Goal: Navigation & Orientation: Go to known website

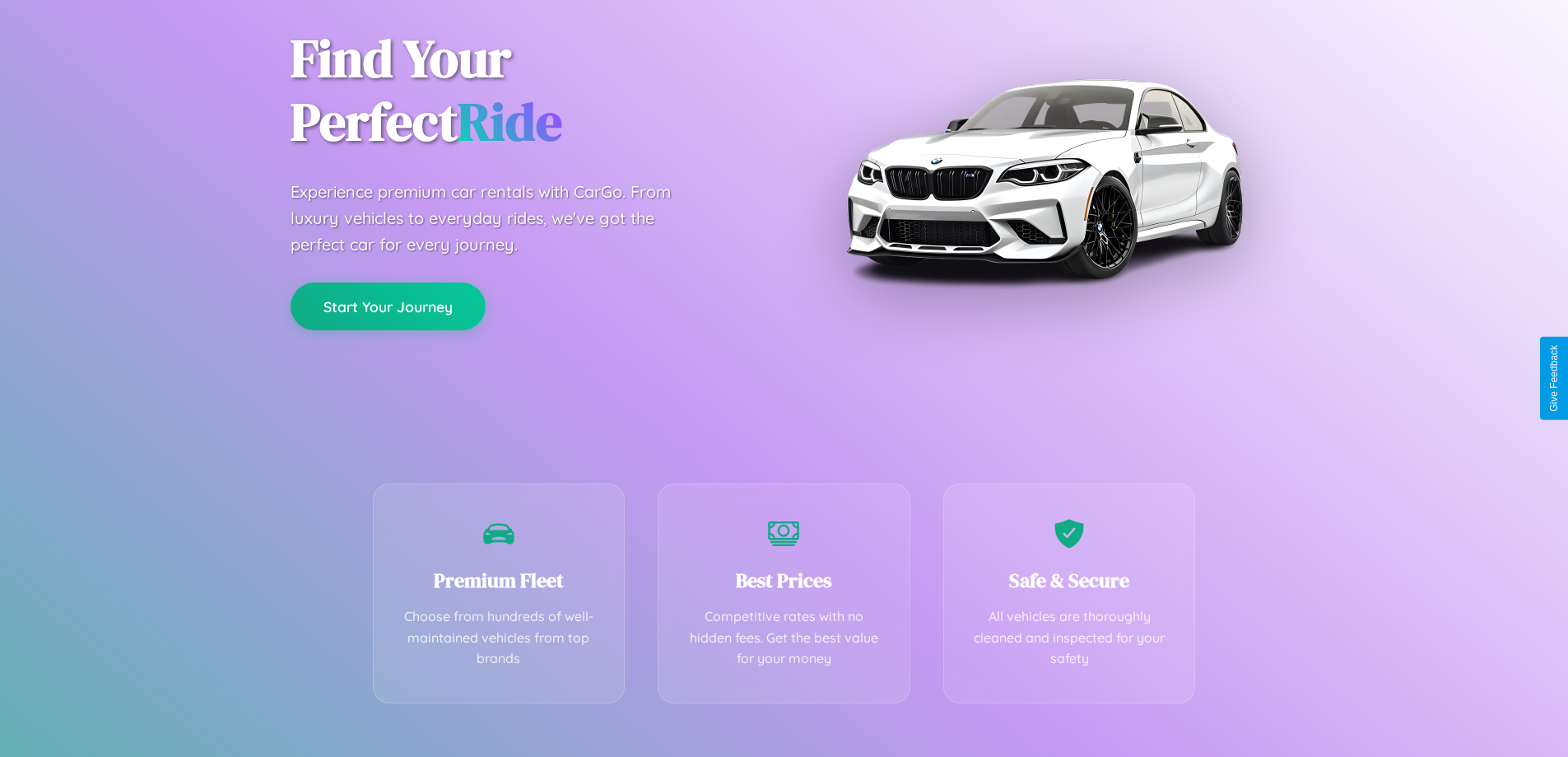
scroll to position [325, 0]
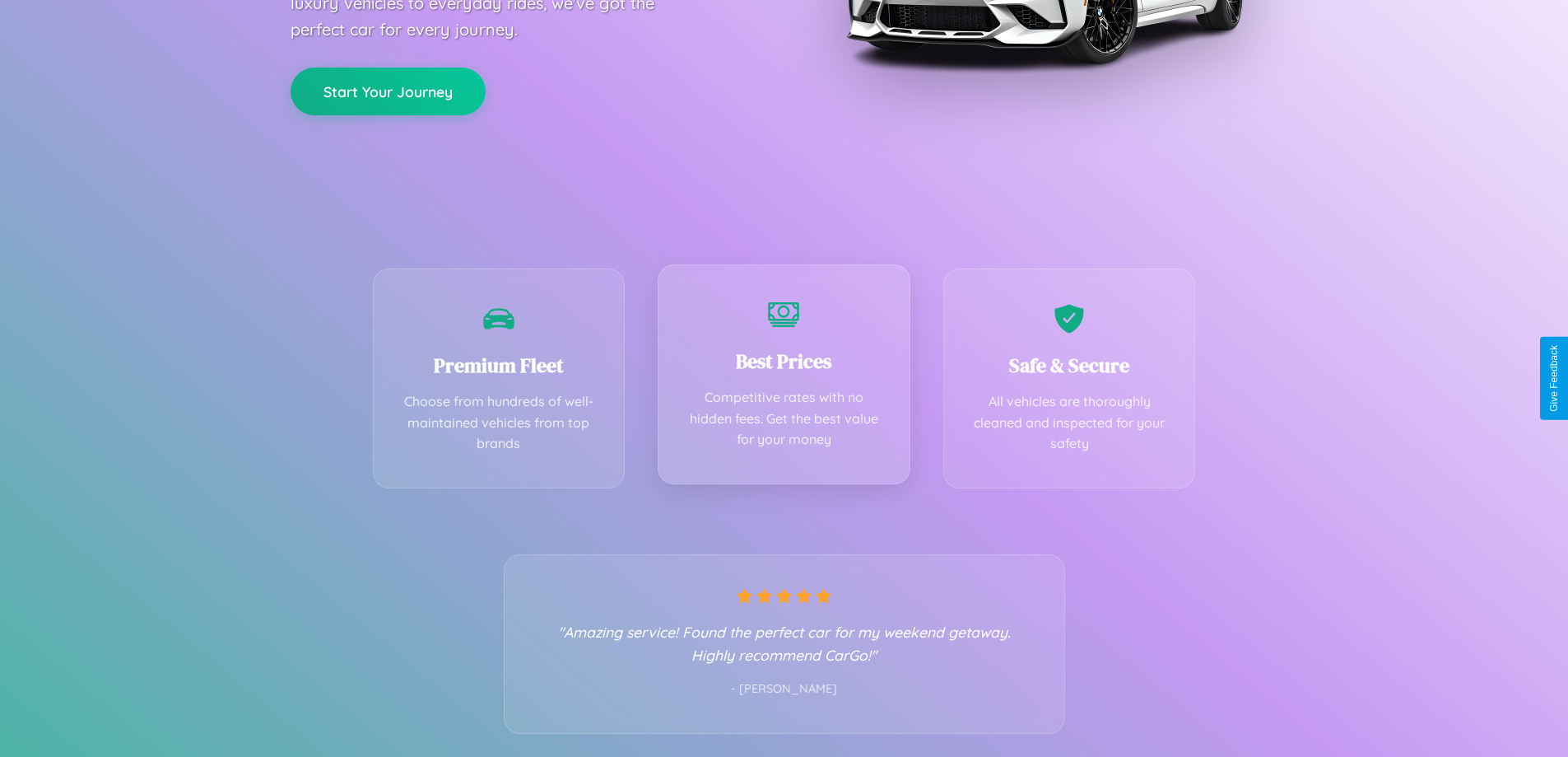
click at [783, 378] on div "Best Prices Competitive rates with no hidden fees. Get the best value for your …" at bounding box center [784, 374] width 253 height 220
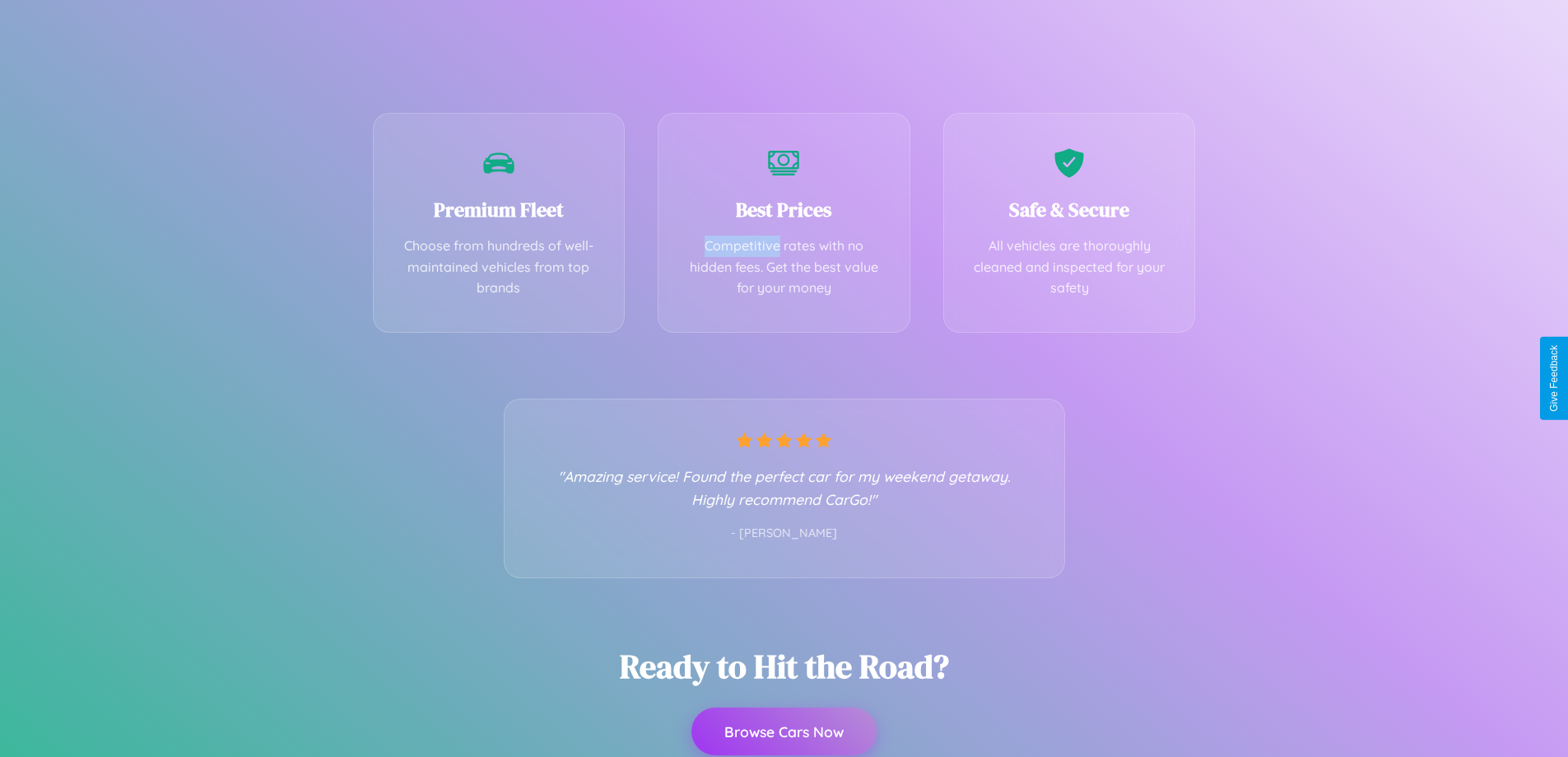
click at [783, 732] on button "Browse Cars Now" at bounding box center [783, 731] width 185 height 48
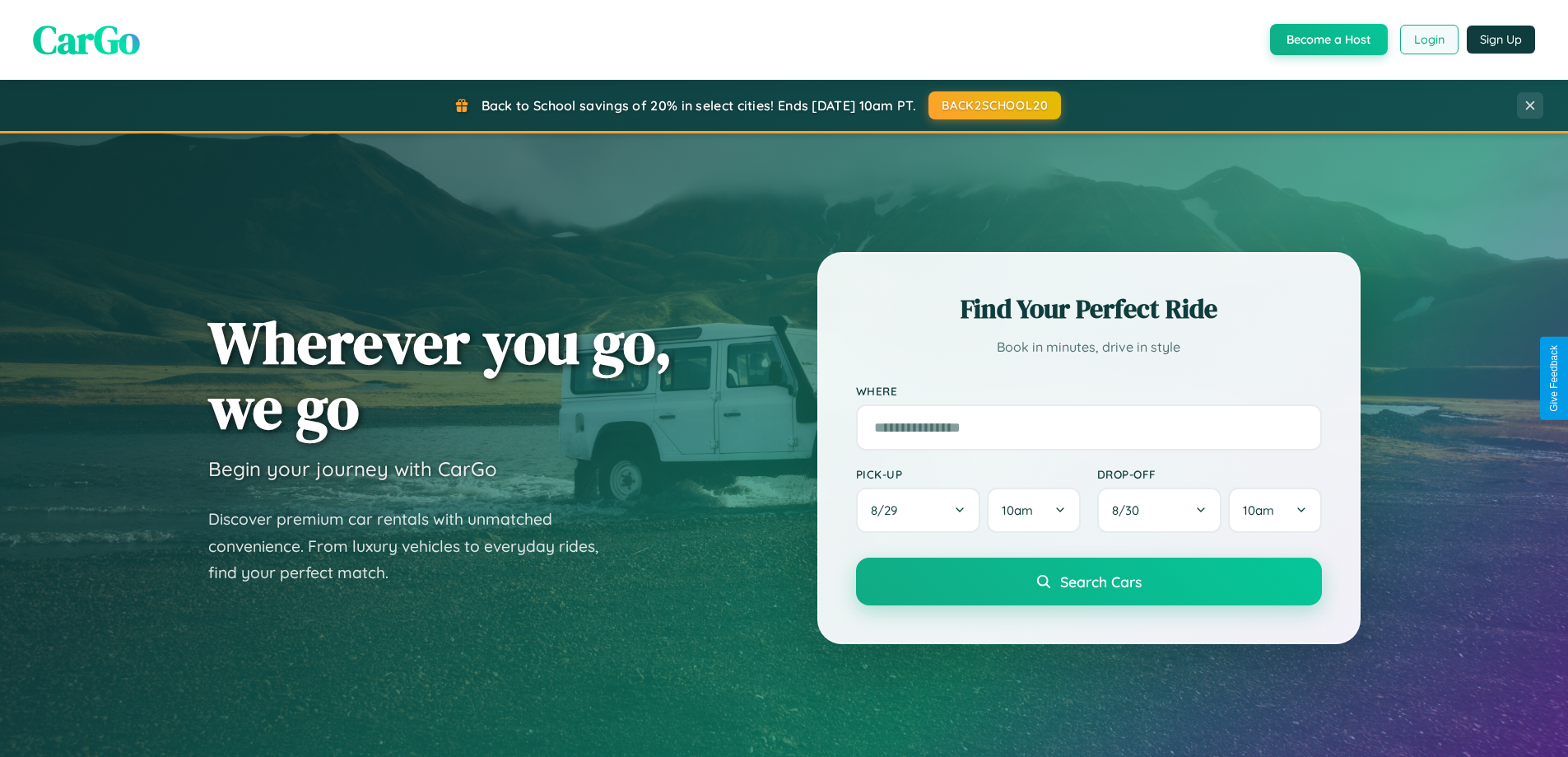
click at [1427, 40] on button "Login" at bounding box center [1429, 40] width 58 height 30
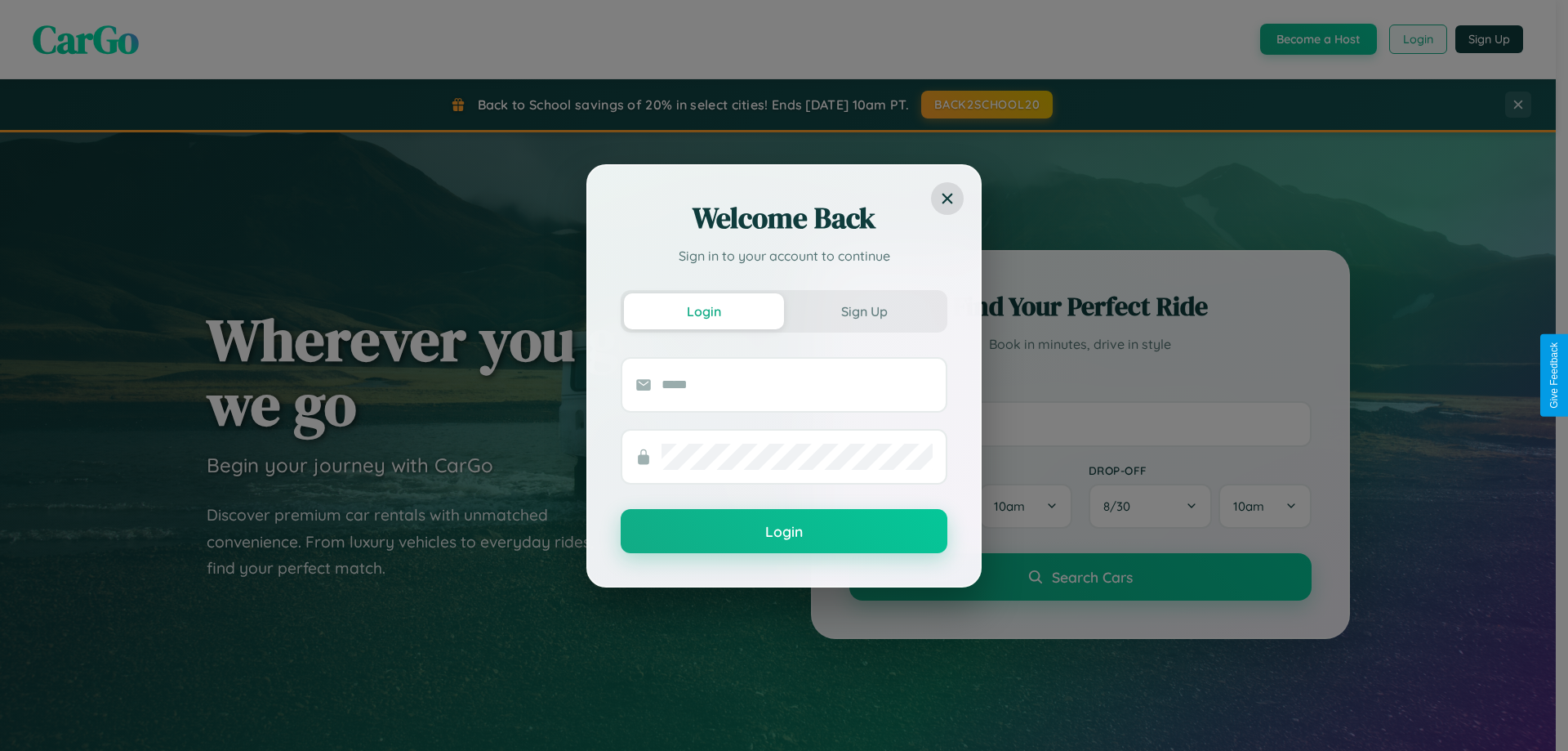
scroll to position [3143, 0]
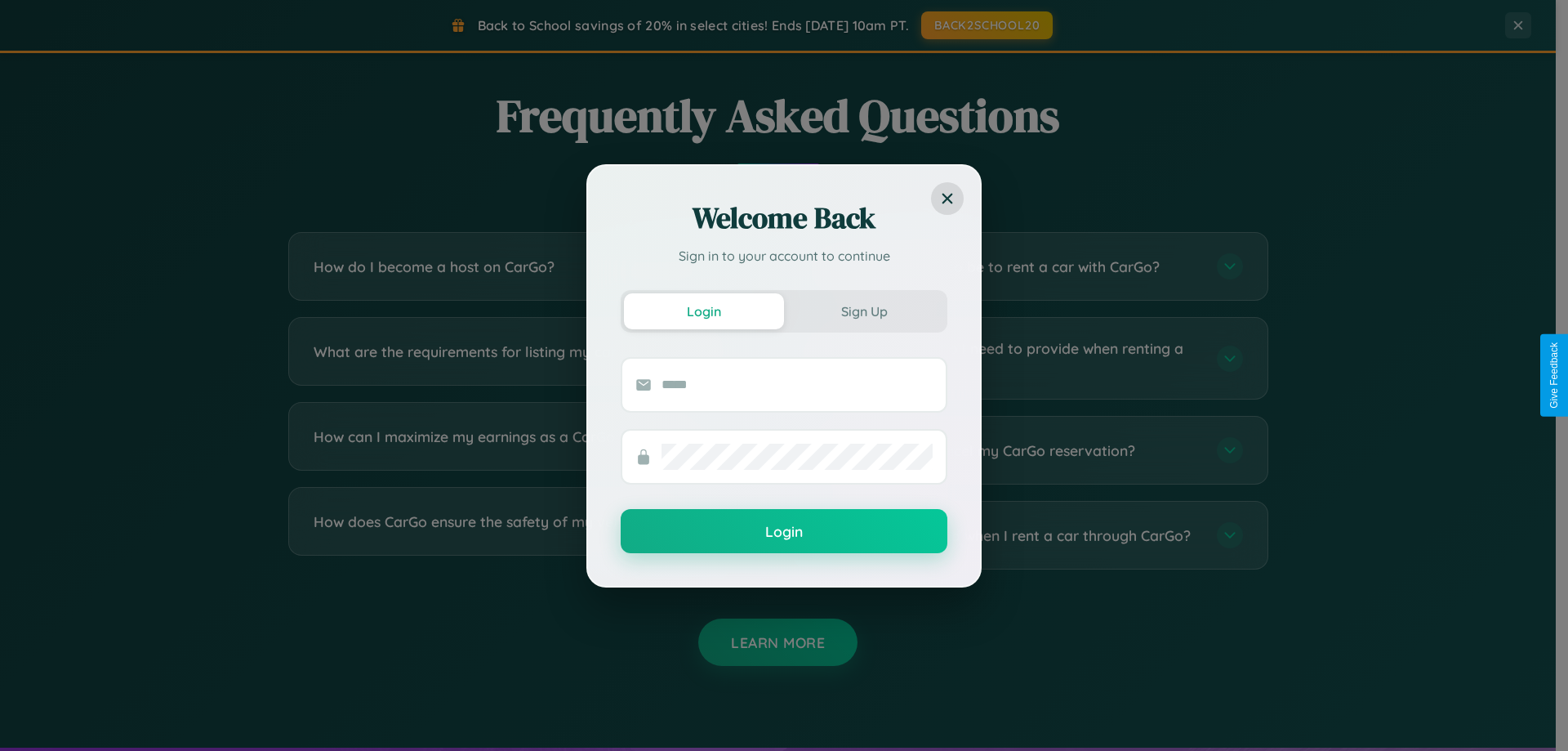
click at [1030, 358] on div "Welcome Back Sign in to your account to continue Login Sign Up Login" at bounding box center [784, 376] width 1568 height 751
click at [524, 535] on div "Welcome Back Sign in to your account to continue Login Sign Up Login" at bounding box center [784, 376] width 1568 height 751
click at [524, 450] on div "Welcome Back Sign in to your account to continue Login Sign Up Login" at bounding box center [784, 376] width 1568 height 751
click at [1030, 267] on div "Welcome Back Sign in to your account to continue Login Sign Up Login" at bounding box center [784, 376] width 1568 height 751
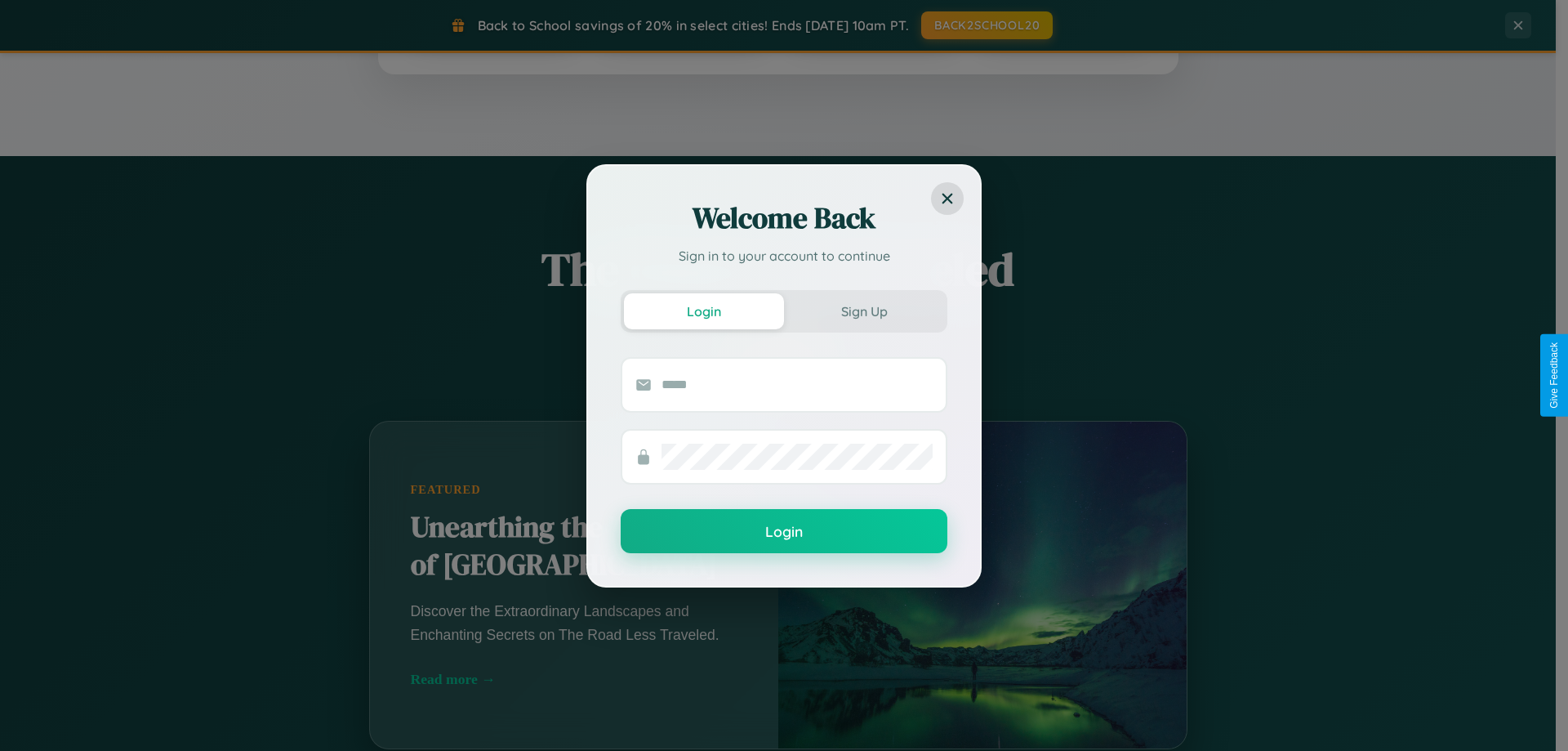
scroll to position [554, 0]
